Goal: Task Accomplishment & Management: Complete application form

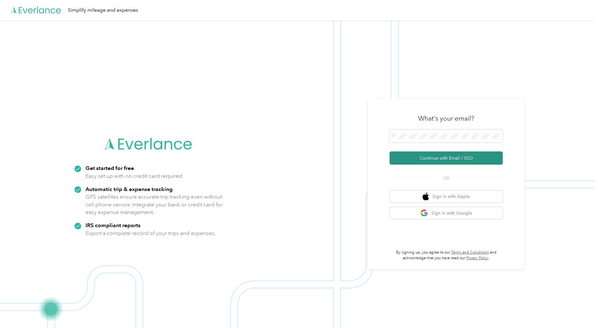
click at [430, 159] on button "Continue with Email / SSO" at bounding box center [446, 158] width 113 height 13
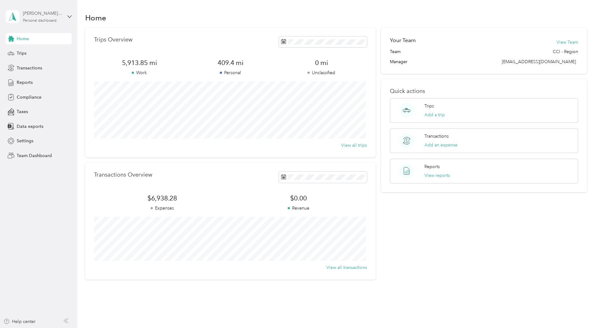
click at [43, 13] on div "Irma Bishop" at bounding box center [42, 13] width 39 height 7
click at [33, 52] on div "Team dashboard" at bounding box center [72, 49] width 124 height 11
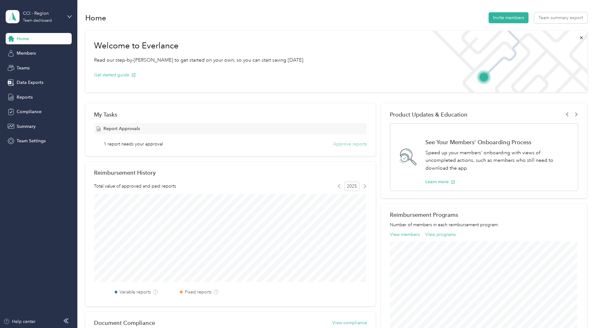
click at [350, 146] on button "Approve reports" at bounding box center [350, 144] width 34 height 7
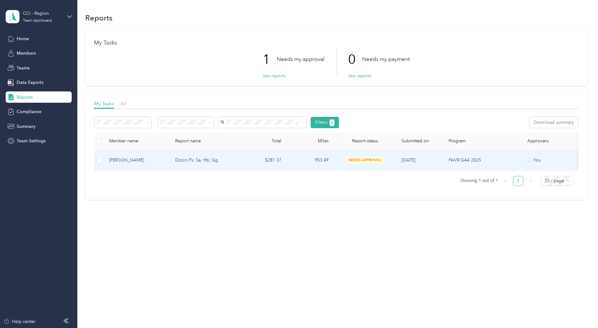
click at [120, 160] on div "Tony Trinh" at bounding box center [137, 160] width 56 height 7
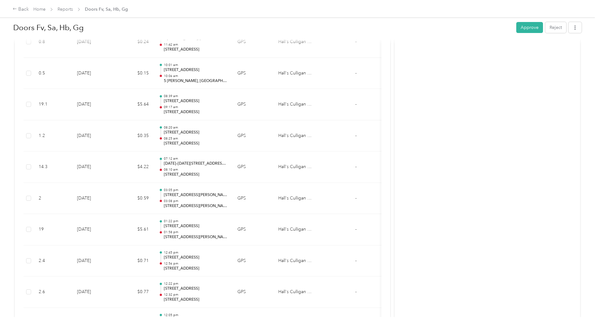
scroll to position [3458, 0]
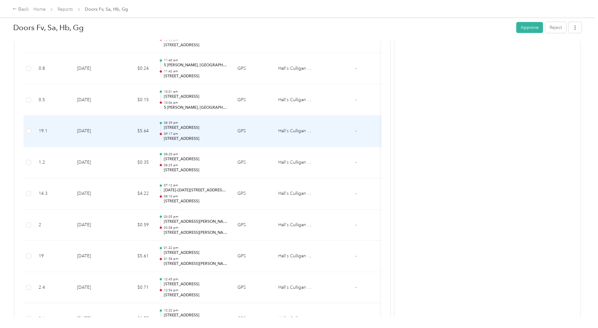
click at [188, 131] on div "08:39 am 713 N Newhope St, Santa Ana, CA 09:17 am 23612 Rockfield Blvd, Lake Fo…" at bounding box center [196, 131] width 64 height 21
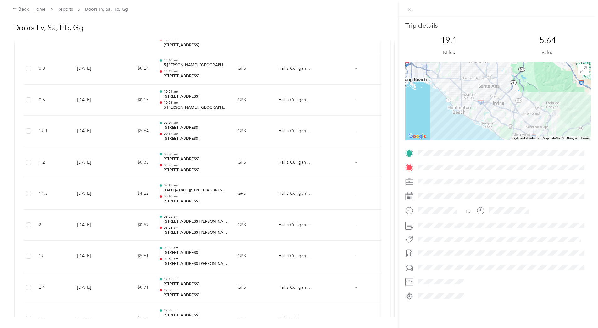
click at [201, 170] on div "Trip details This trip cannot be edited because it is either under review, appr…" at bounding box center [299, 164] width 598 height 328
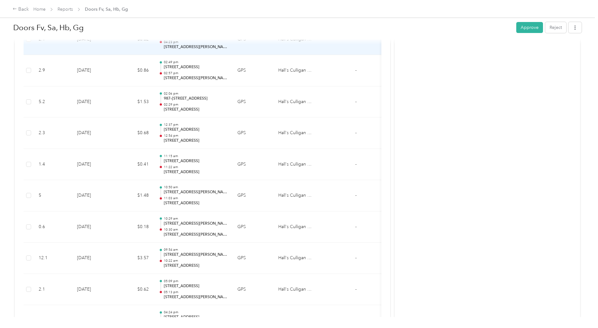
scroll to position [4869, 0]
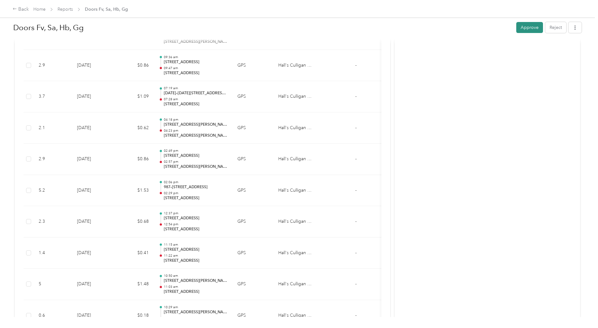
click at [527, 29] on button "Approve" at bounding box center [529, 27] width 27 height 11
click at [44, 9] on link "Home" at bounding box center [39, 9] width 12 height 5
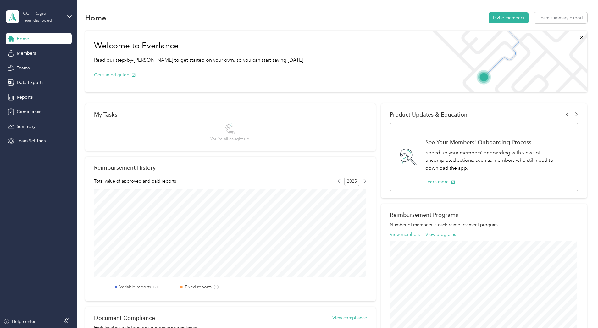
click at [42, 15] on div "CCI - Region" at bounding box center [42, 13] width 39 height 7
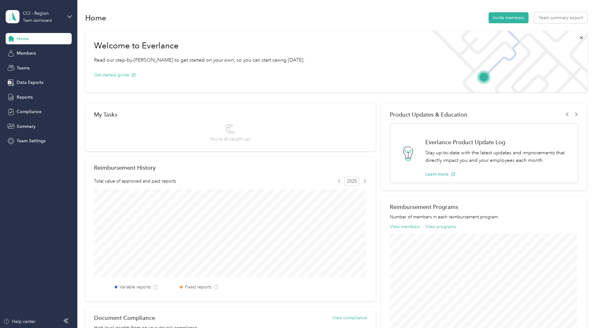
click at [28, 66] on div "Personal dashboard" at bounding box center [31, 66] width 40 height 7
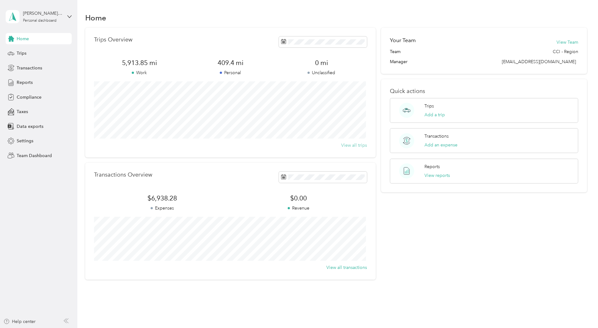
click at [357, 147] on button "View all trips" at bounding box center [354, 145] width 26 height 7
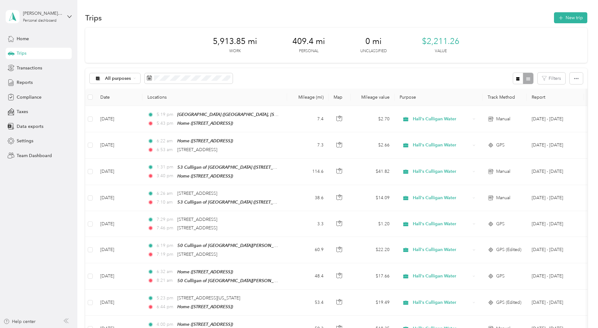
click at [32, 57] on div "Trips" at bounding box center [39, 53] width 66 height 11
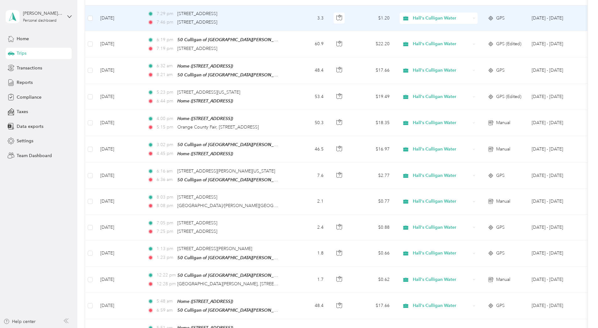
scroll to position [220, 0]
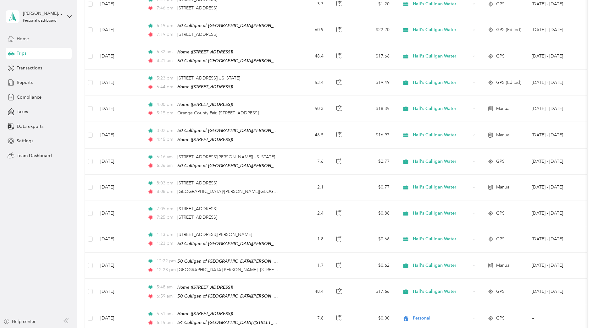
click at [25, 40] on span "Home" at bounding box center [23, 39] width 12 height 7
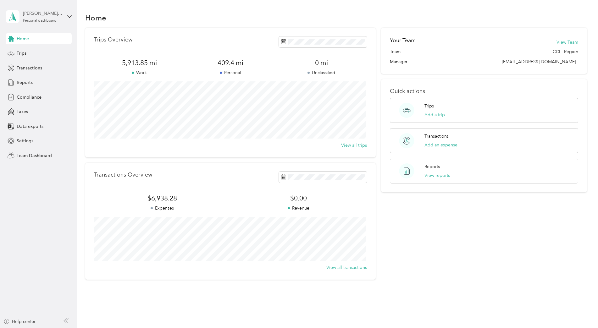
click at [49, 20] on div "Personal dashboard" at bounding box center [40, 21] width 34 height 4
click at [442, 48] on div "Your Team View Team" at bounding box center [484, 42] width 188 height 12
click at [28, 53] on div "Trips" at bounding box center [39, 53] width 66 height 11
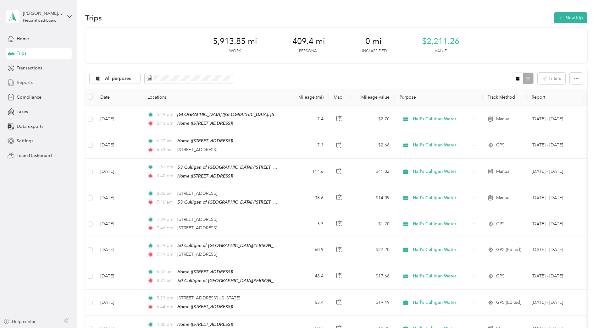
click at [27, 85] on span "Reports" at bounding box center [25, 82] width 16 height 7
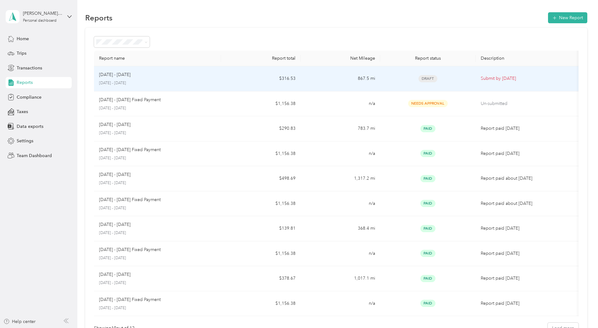
click at [511, 79] on p "Submit by Sep. 3, 2025" at bounding box center [529, 78] width 96 height 7
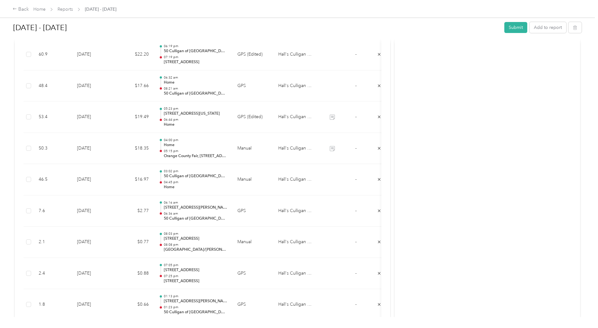
scroll to position [440, 0]
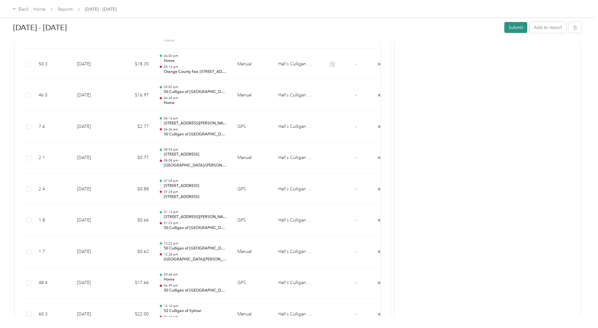
click at [507, 26] on button "Submit" at bounding box center [515, 27] width 23 height 11
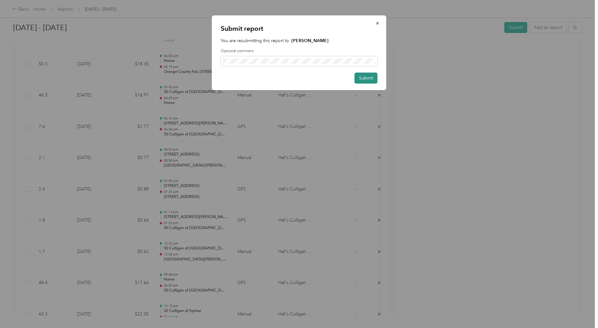
click at [356, 77] on button "Submit" at bounding box center [366, 78] width 23 height 11
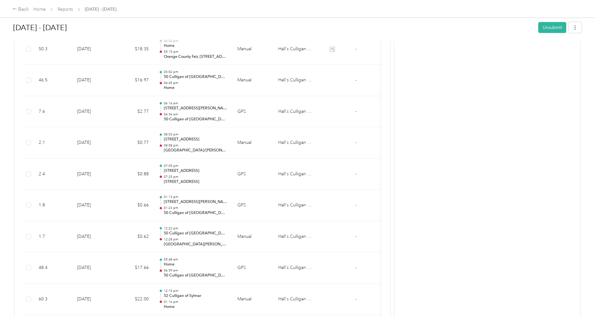
scroll to position [268, 0]
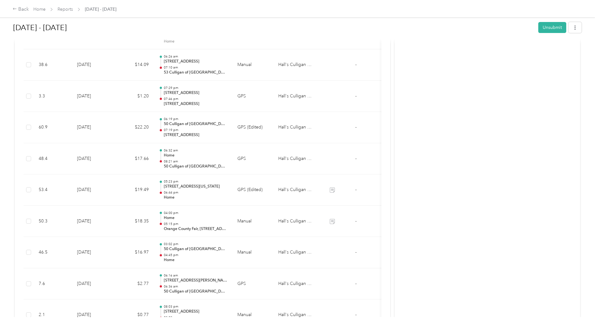
click at [46, 9] on div "Home Reports Aug 1 - 31, 2025" at bounding box center [74, 9] width 83 height 7
